Goal: Information Seeking & Learning: Learn about a topic

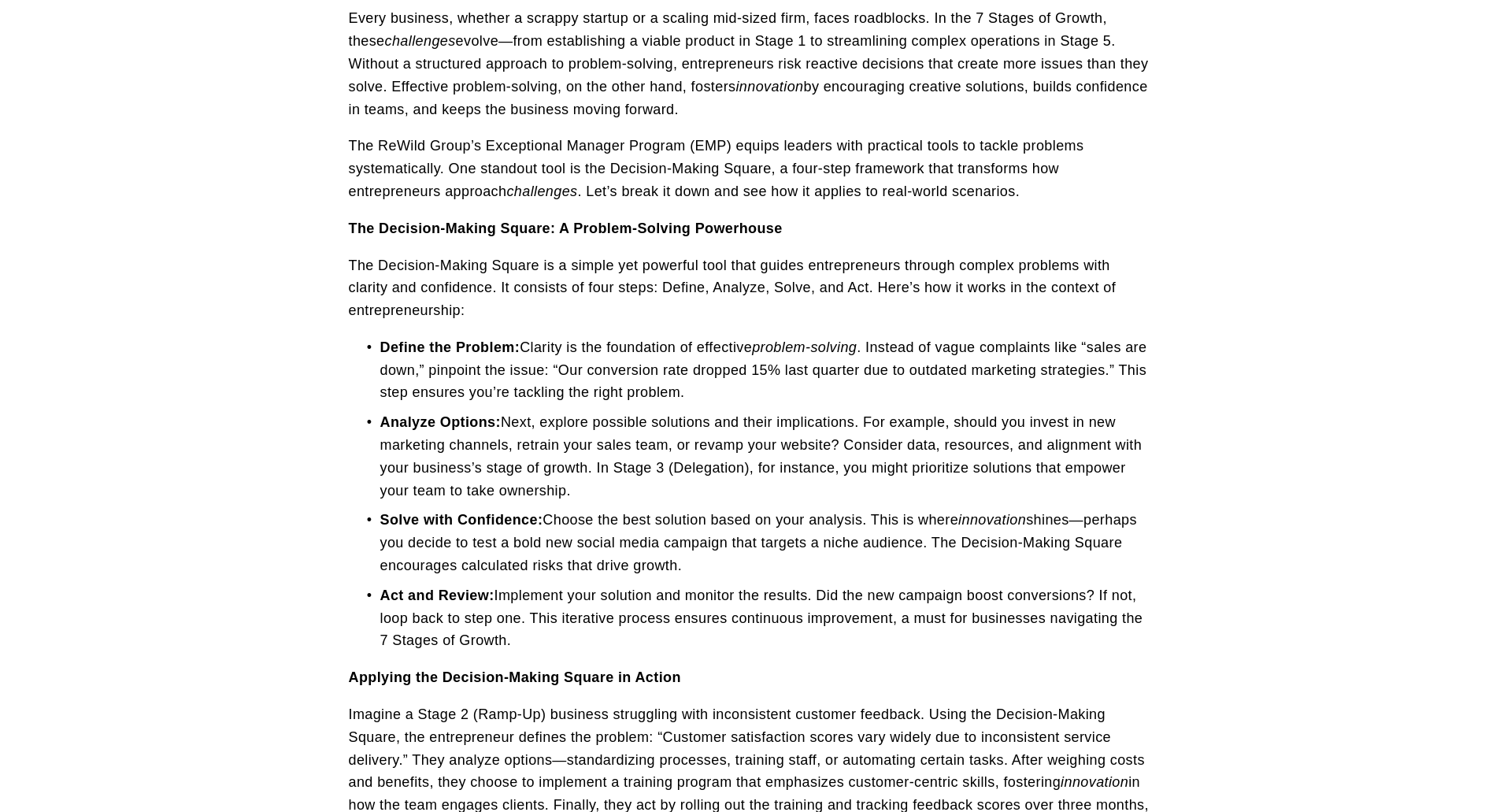
scroll to position [540, 0]
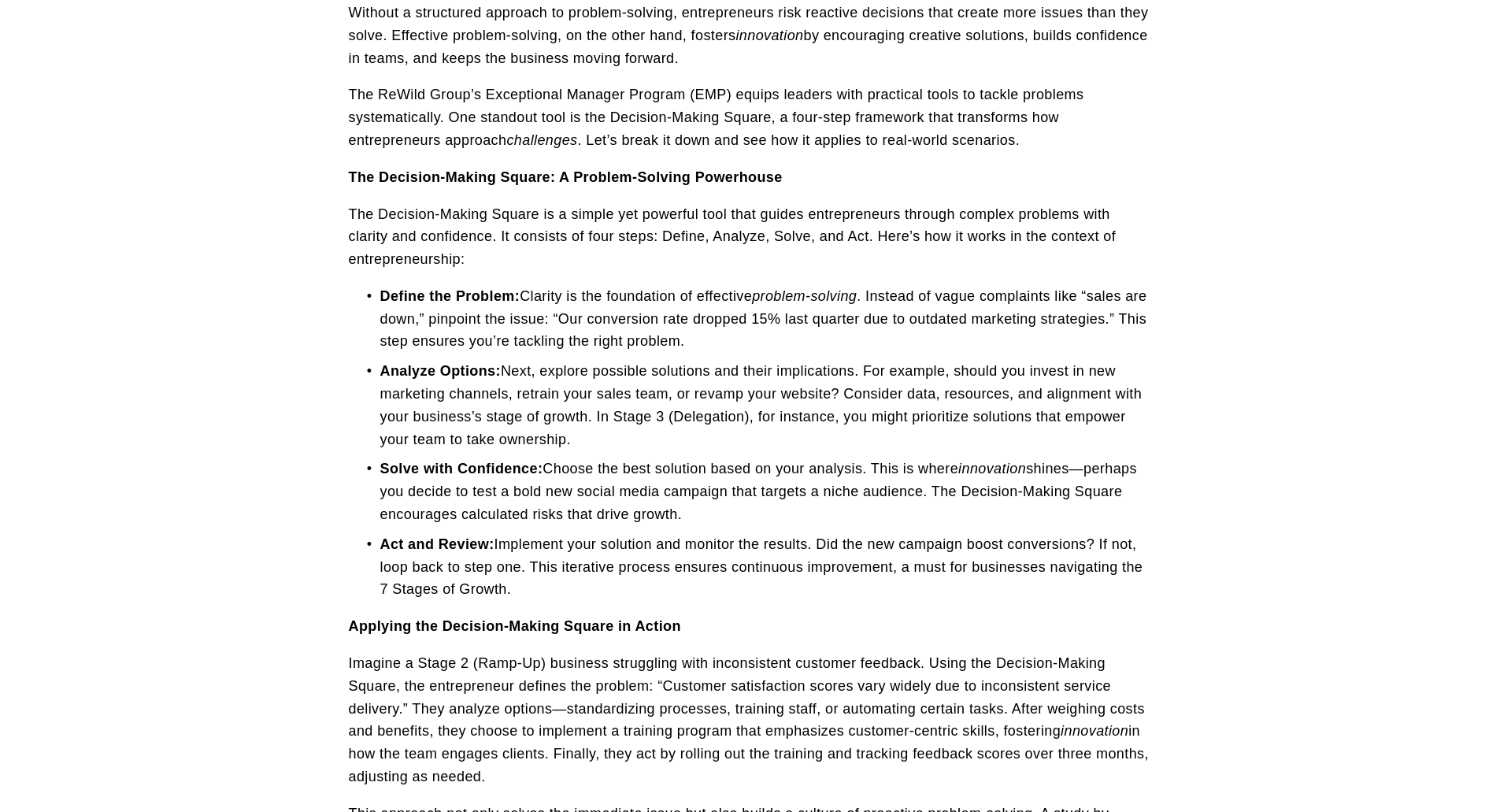
drag, startPoint x: 523, startPoint y: 592, endPoint x: 397, endPoint y: 390, distance: 238.1
click at [397, 390] on ul "Define the Problem: Clarity is the foundation of effective problem-solving . In…" at bounding box center [750, 443] width 803 height 316
click at [609, 458] on p "Solve with Confidence: Choose the best solution based on your analysis. This is…" at bounding box center [766, 492] width 771 height 67
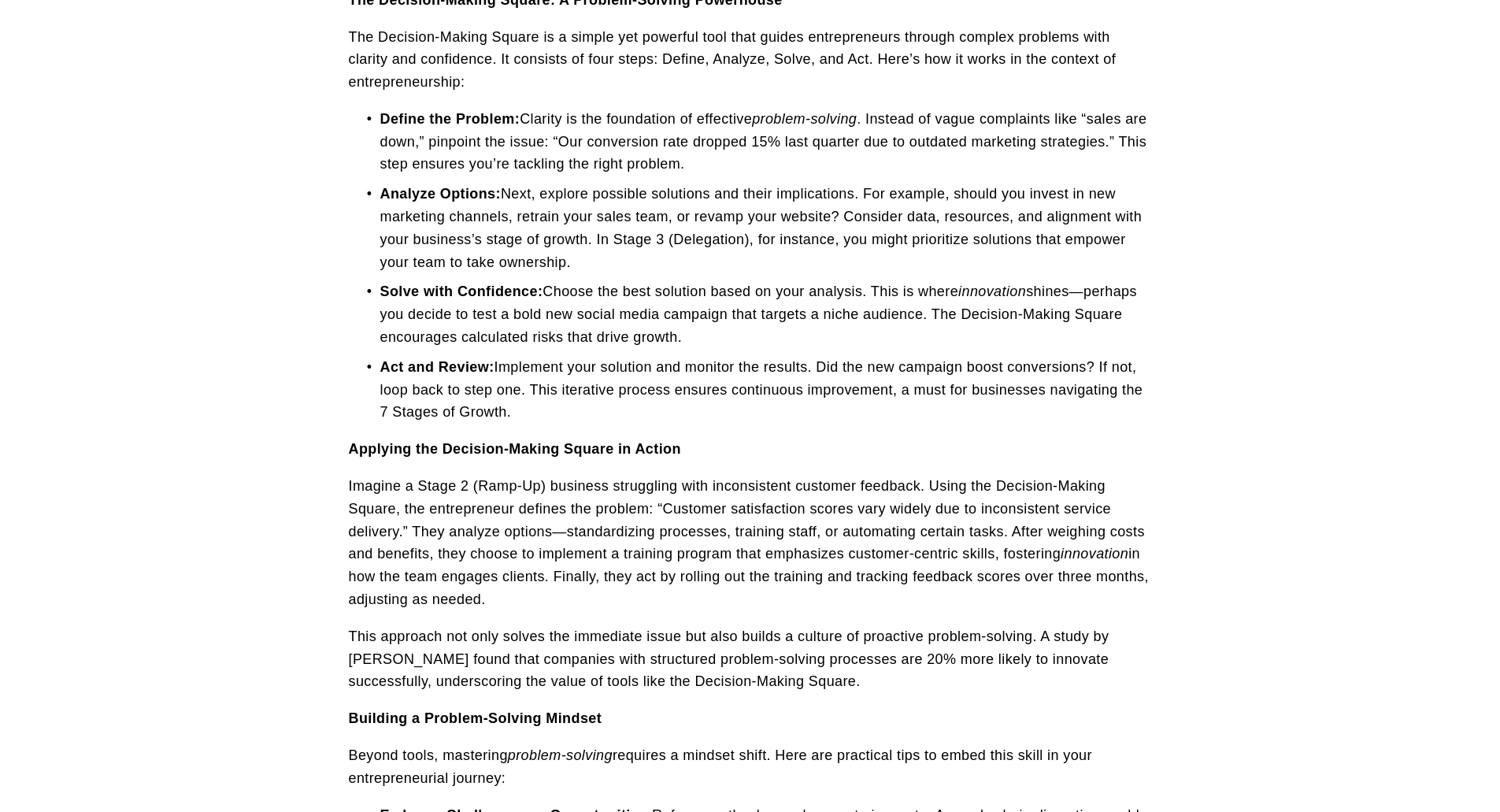
scroll to position [715, 0]
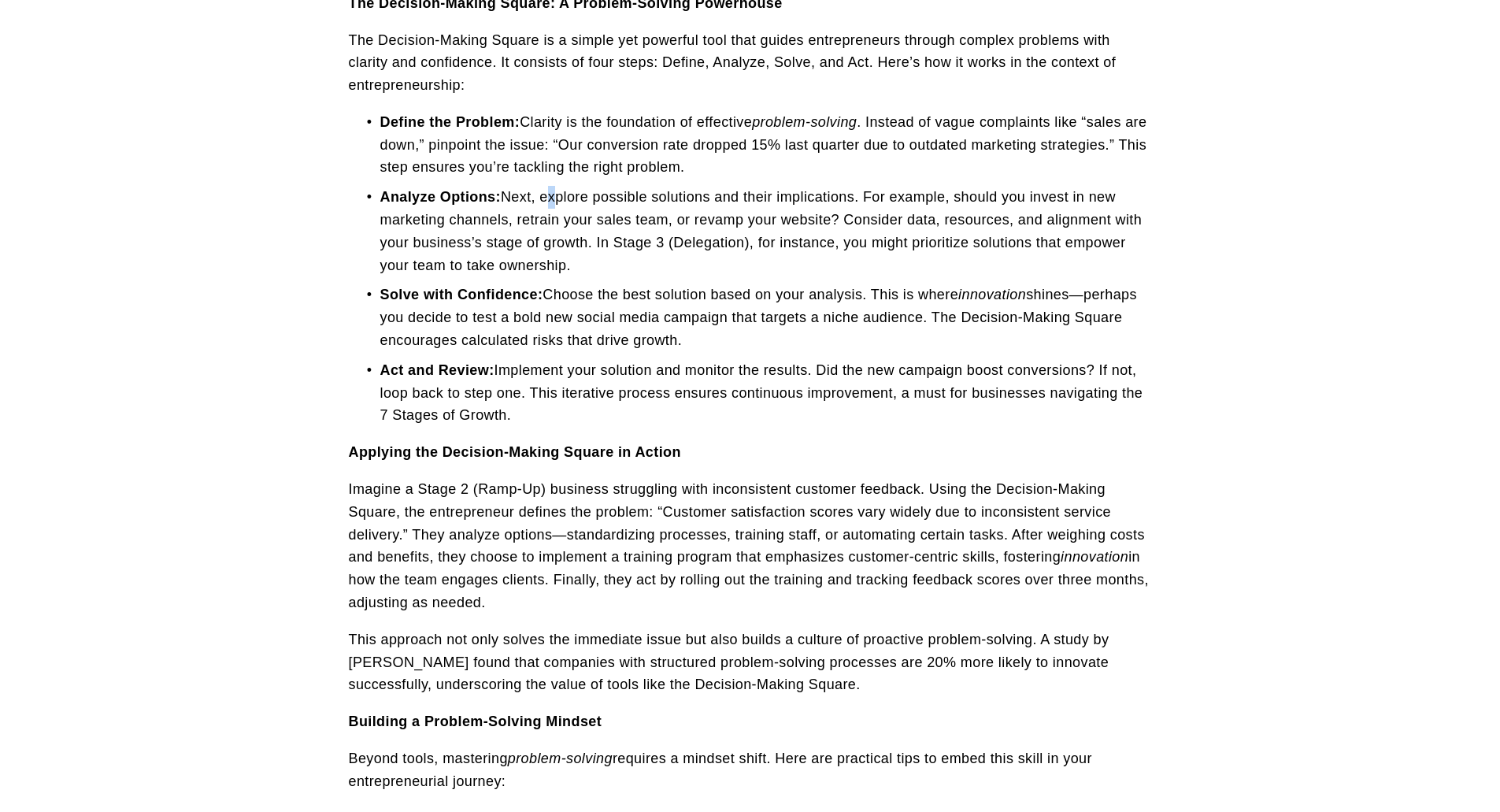
click at [550, 198] on p "Analyze Options: Next, explore possible solutions and their implications. For e…" at bounding box center [766, 230] width 771 height 90
click at [569, 260] on p "Analyze Options: Next, explore possible solutions and their implications. For e…" at bounding box center [766, 230] width 771 height 90
click at [546, 331] on p "Solve with Confidence: Choose the best solution based on your analysis. This is…" at bounding box center [766, 317] width 771 height 67
drag, startPoint x: 541, startPoint y: 198, endPoint x: 860, endPoint y: 204, distance: 319.1
click at [860, 204] on p "Analyze Options: Next, explore possible solutions and their implications. For e…" at bounding box center [766, 230] width 771 height 90
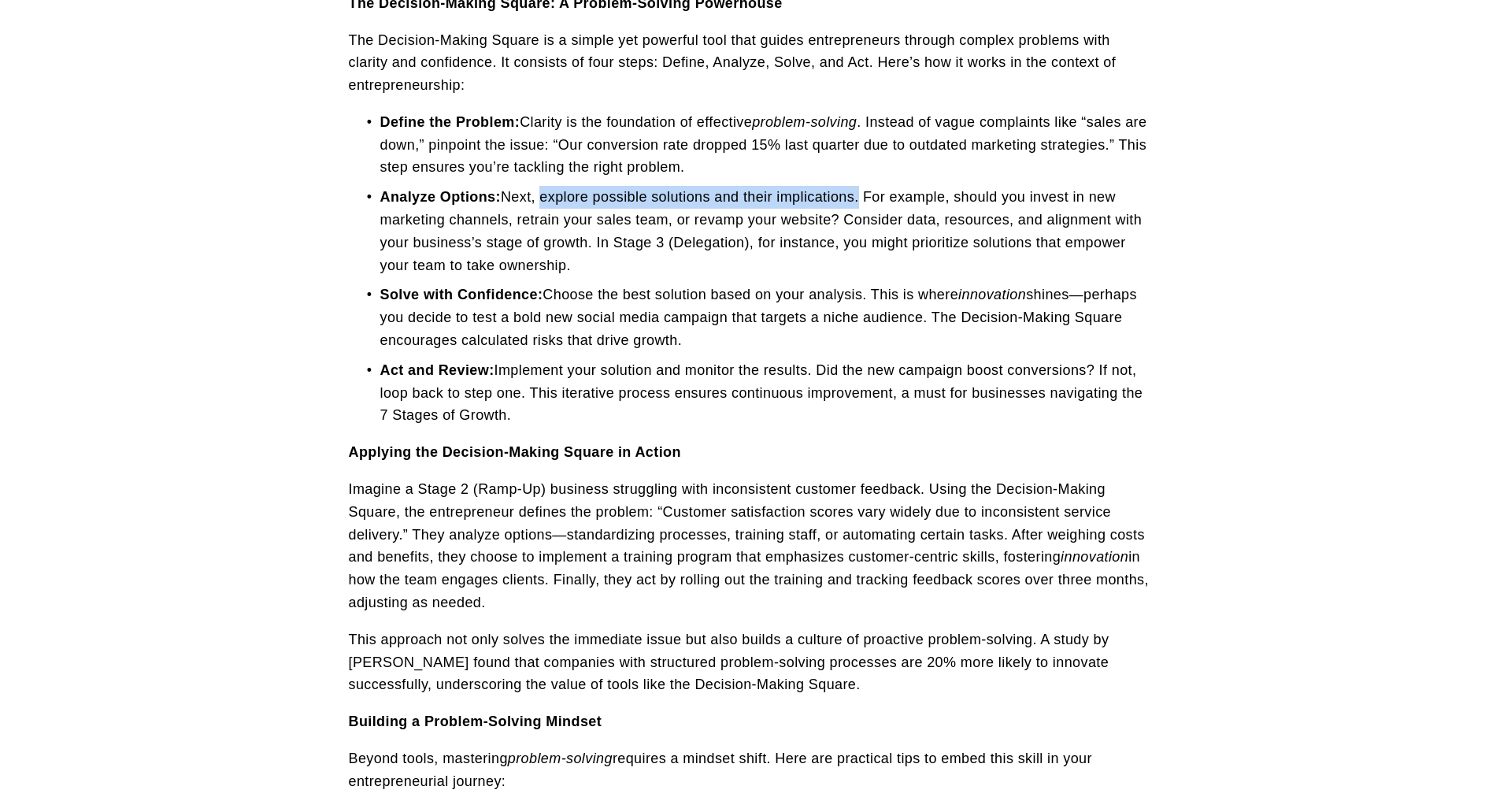
copy p "explore possible solutions and their implications"
click at [590, 419] on p "Act and Review: Implement your solution and monitor the results. Did the new ca…" at bounding box center [766, 393] width 771 height 67
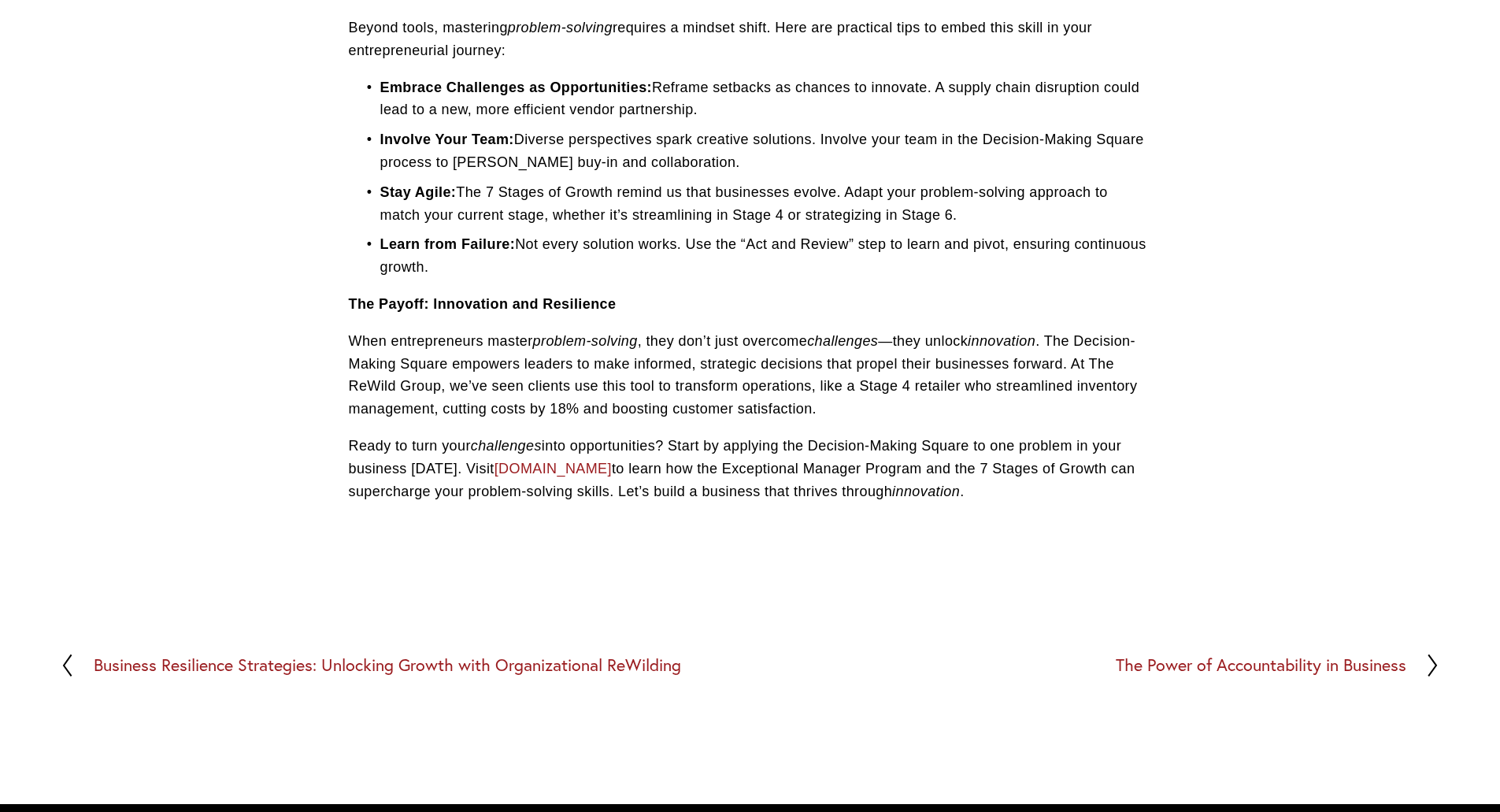
scroll to position [1513, 0]
